Goal: Task Accomplishment & Management: Use online tool/utility

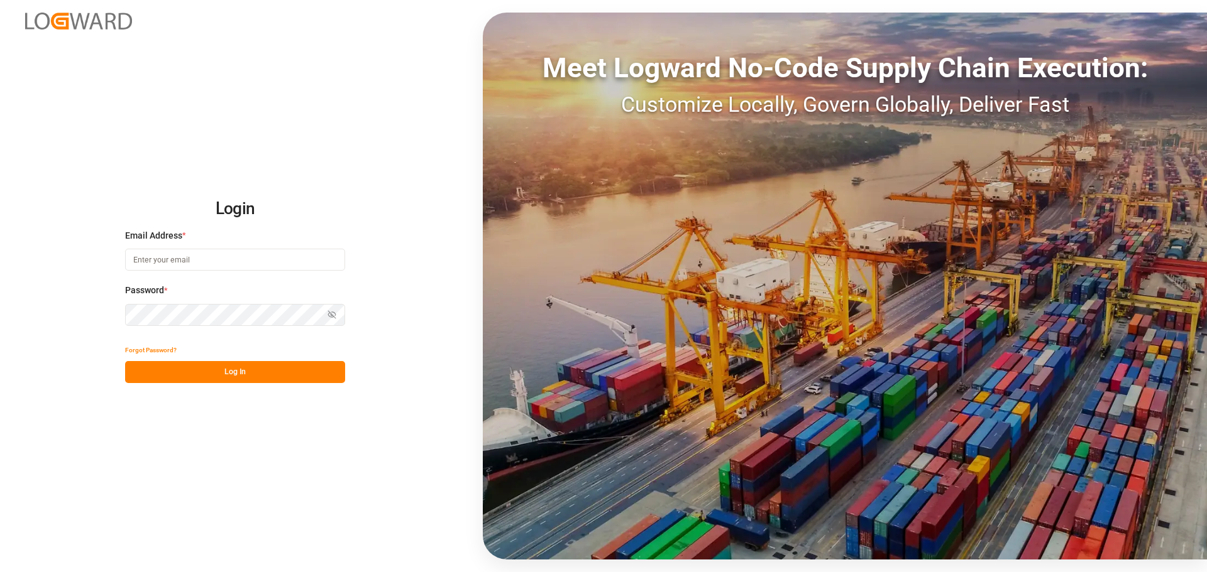
type input "[EMAIL_ADDRESS][DOMAIN_NAME]"
click at [216, 369] on button "Log In" at bounding box center [235, 372] width 220 height 22
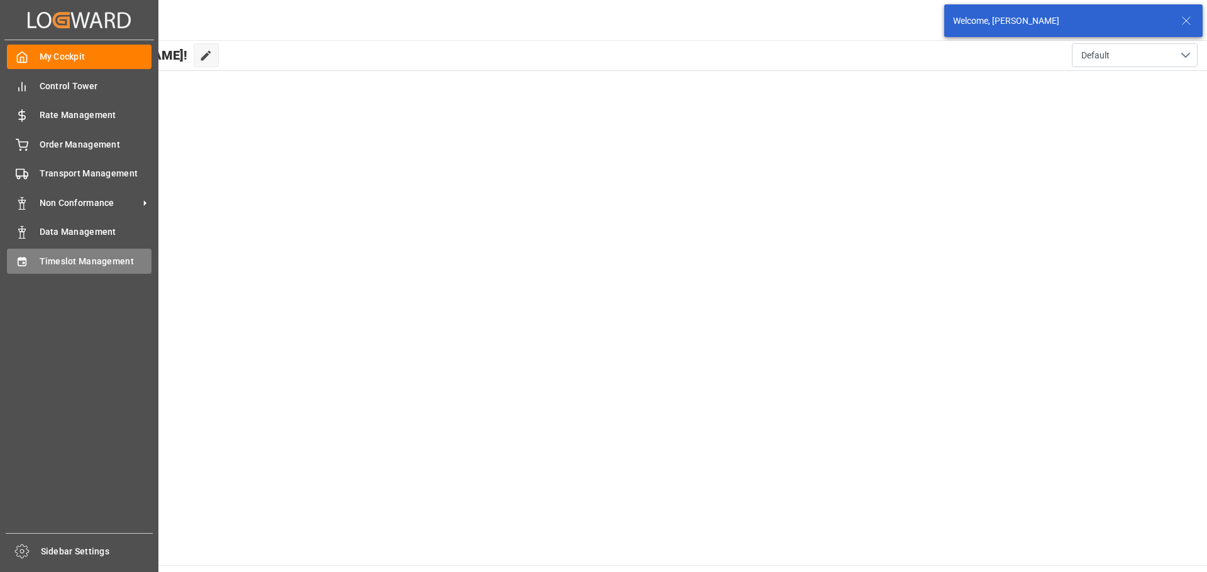
click at [33, 261] on div "Timeslot Management Timeslot Management" at bounding box center [79, 261] width 145 height 25
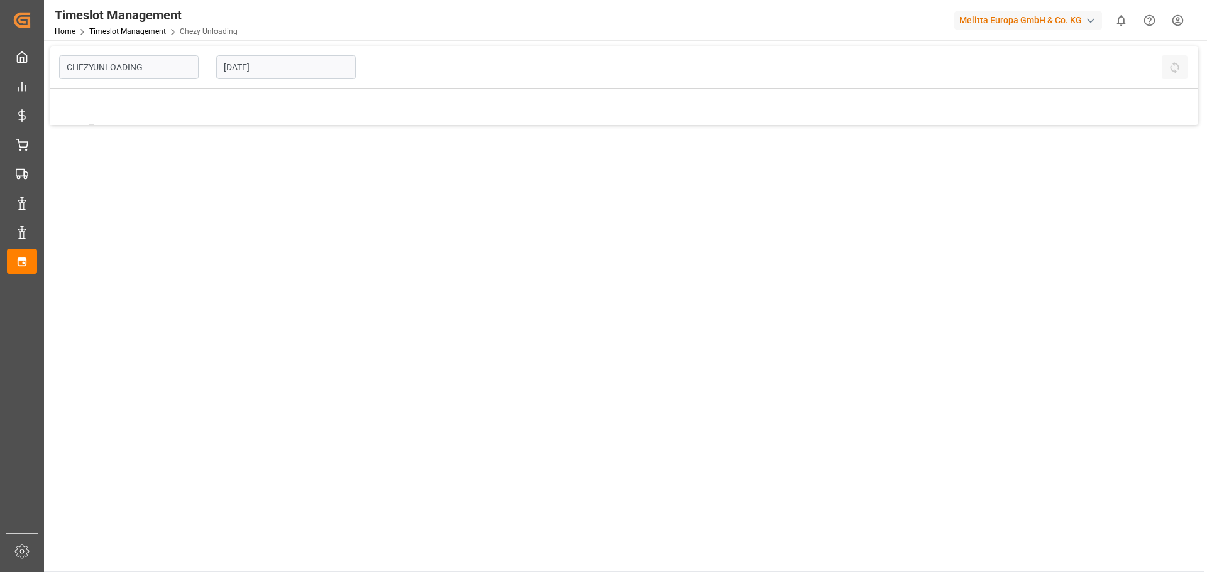
type input "Chezy Unloading"
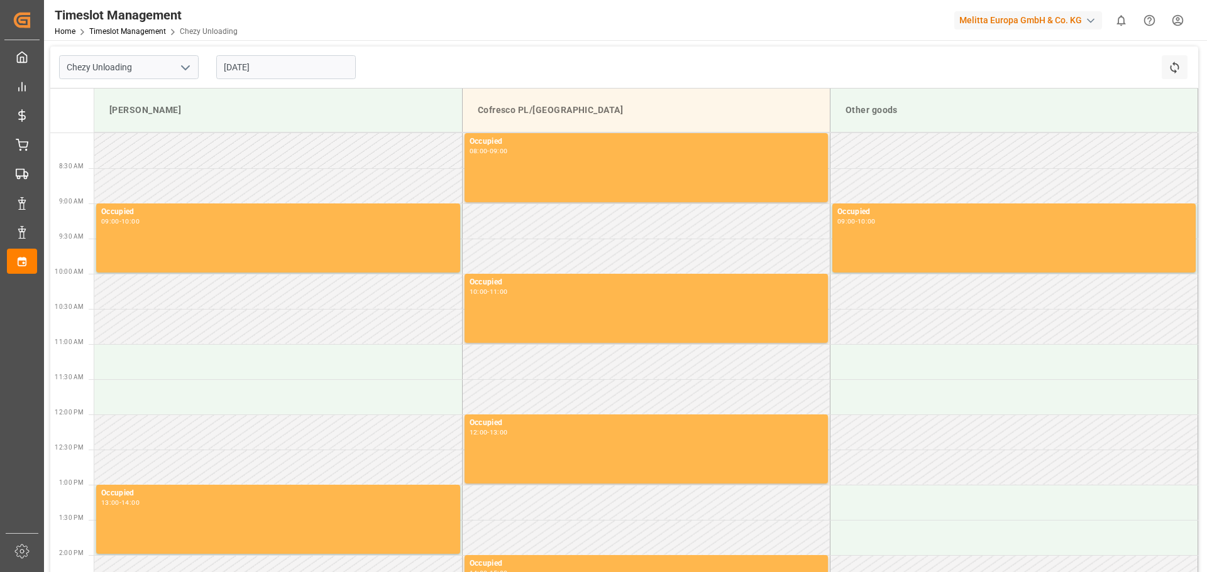
click at [275, 67] on input "[DATE]" at bounding box center [286, 67] width 140 height 24
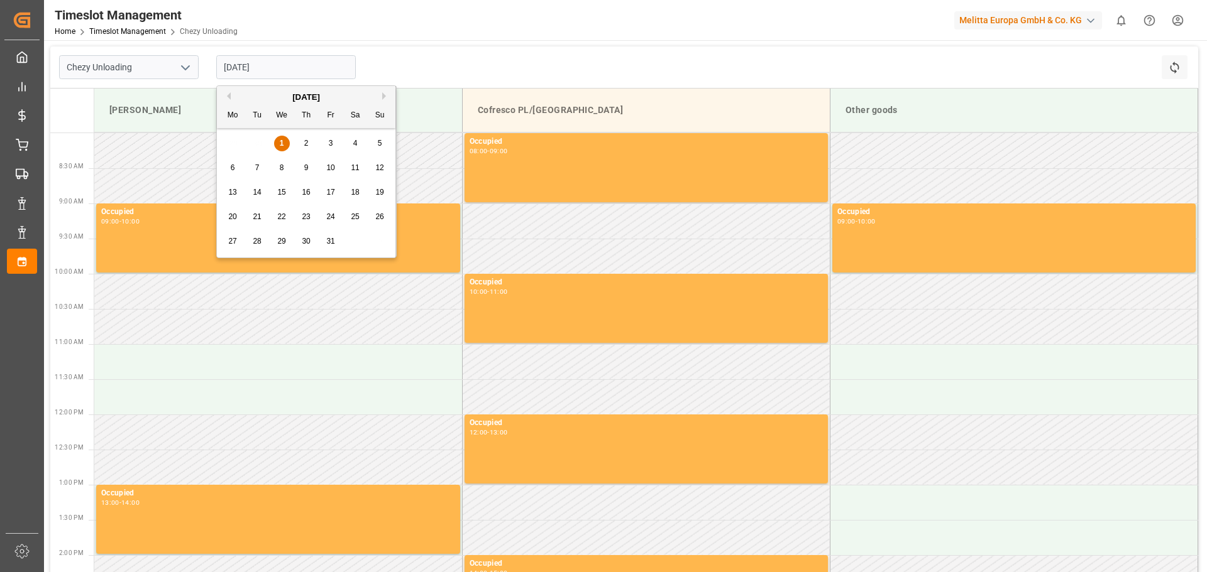
click at [283, 165] on span "8" at bounding box center [282, 167] width 4 height 9
type input "[DATE]"
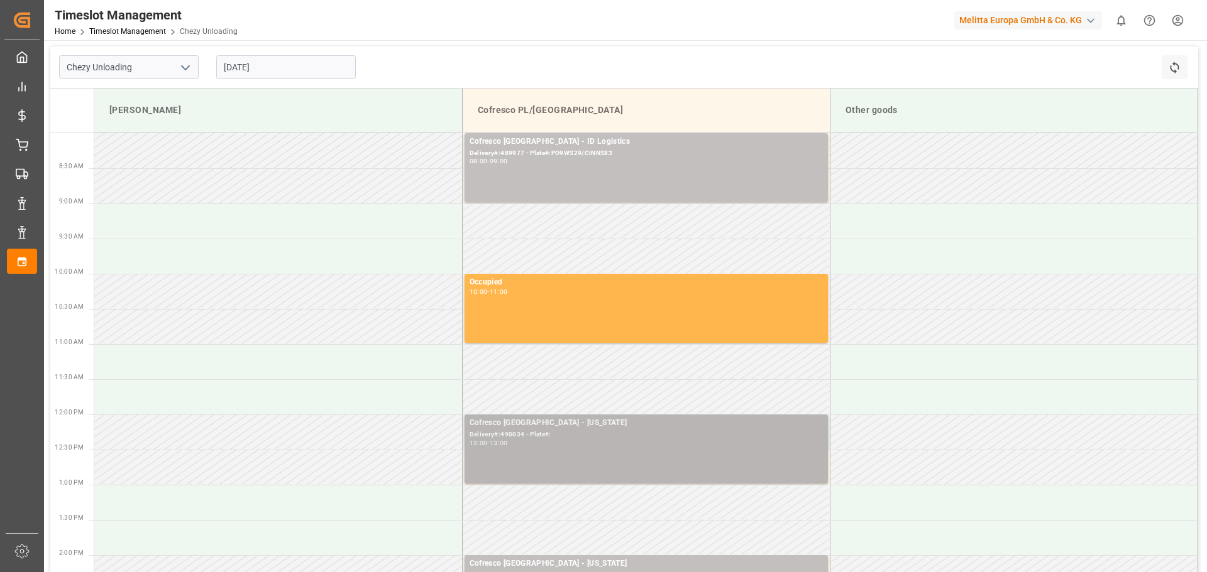
click at [508, 444] on div "13:00" at bounding box center [499, 444] width 18 height 6
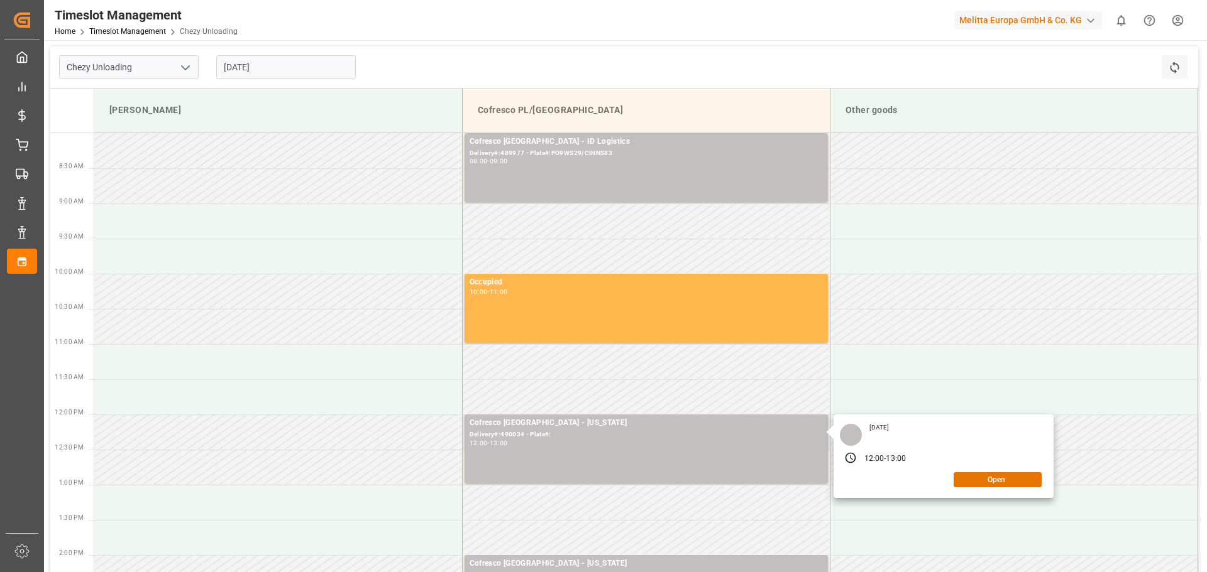
click at [902, 461] on div "13:00" at bounding box center [895, 459] width 20 height 11
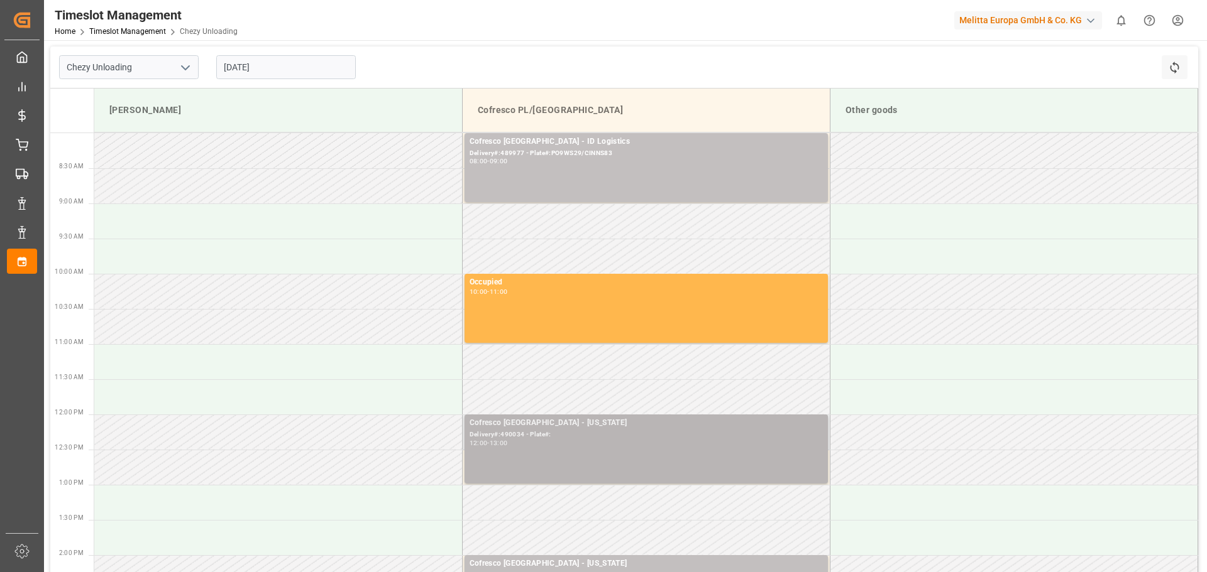
click at [709, 442] on div "12:00 - 13:00" at bounding box center [645, 444] width 353 height 7
